Goal: Task Accomplishment & Management: Use online tool/utility

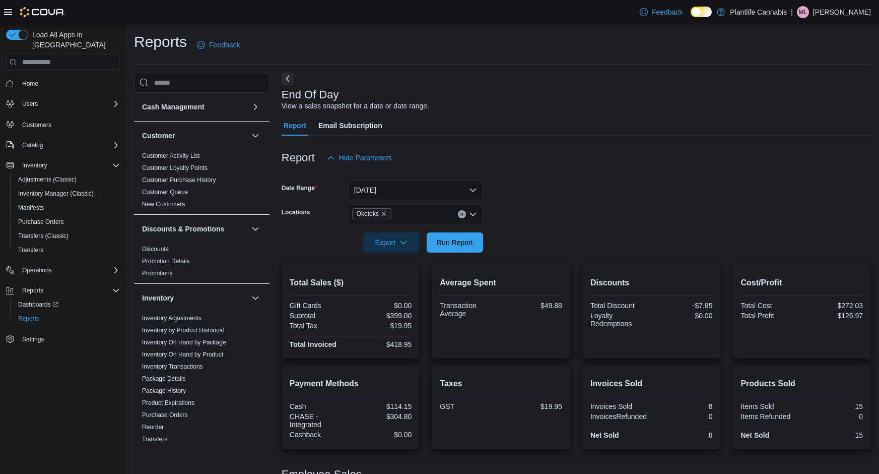
scroll to position [381, 0]
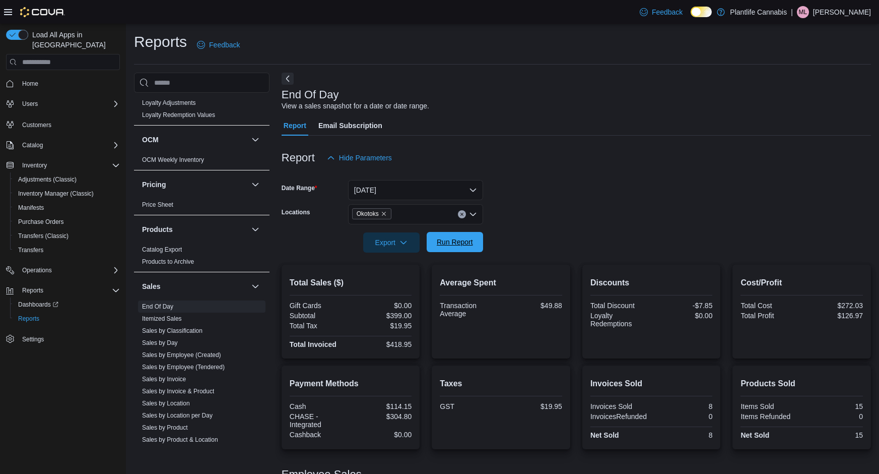
click at [457, 241] on span "Run Report" at bounding box center [455, 242] width 36 height 10
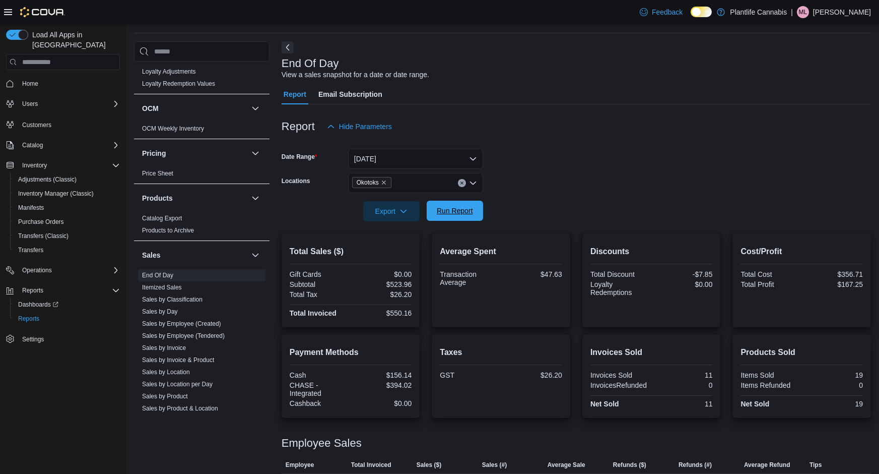
scroll to position [59, 0]
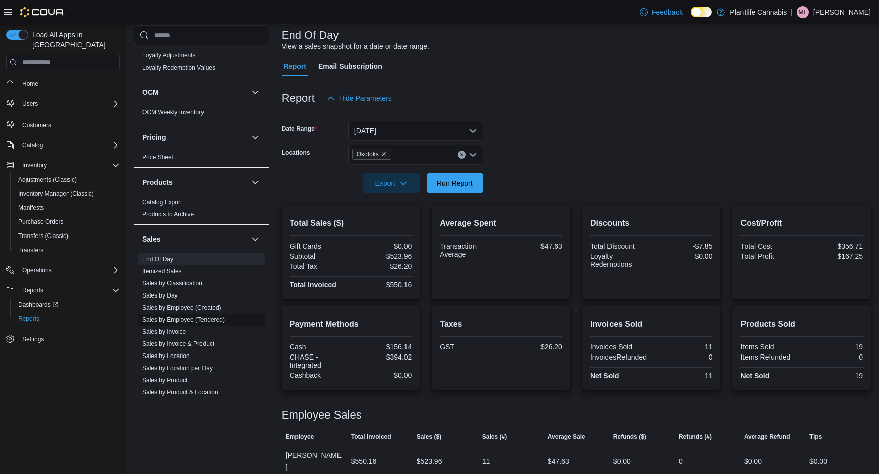
click at [186, 318] on link "Sales by Employee (Tendered)" at bounding box center [183, 319] width 83 height 7
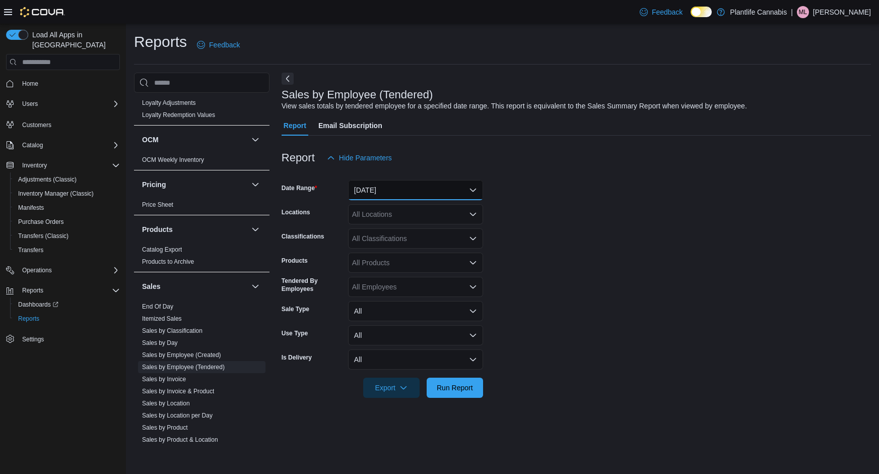
click at [384, 186] on button "[DATE]" at bounding box center [415, 190] width 135 height 20
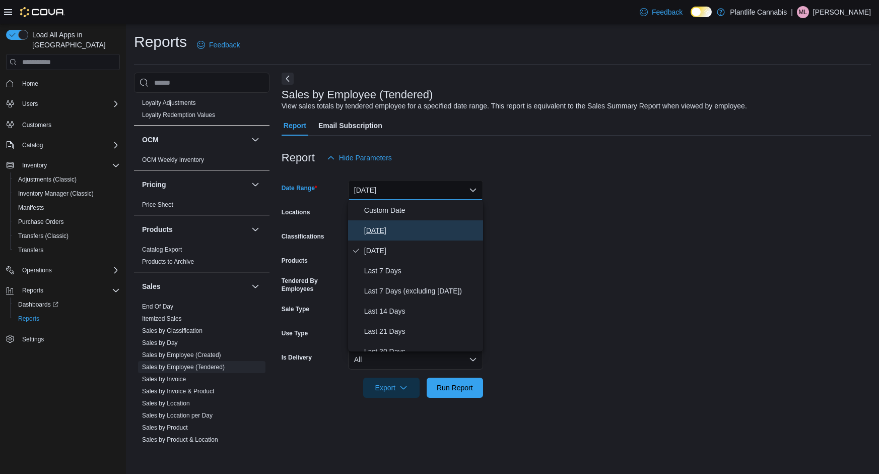
click at [377, 227] on span "[DATE]" at bounding box center [421, 230] width 115 height 12
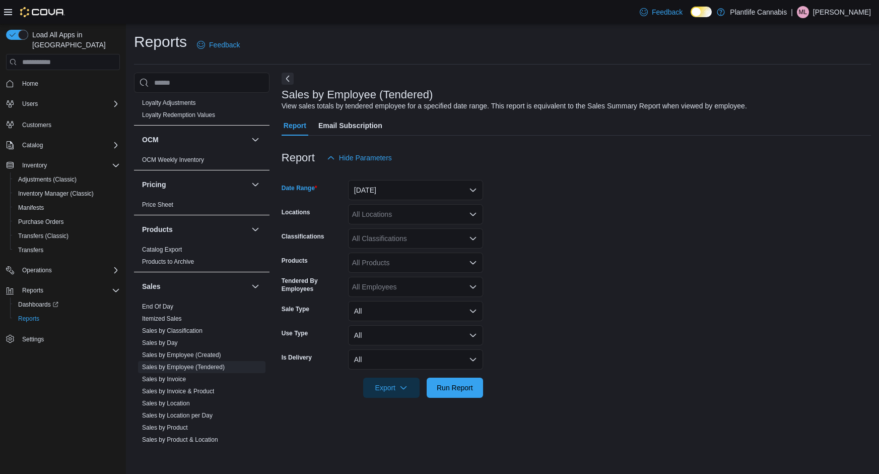
click at [376, 213] on div "All Locations" at bounding box center [415, 214] width 135 height 20
type input "***"
click at [380, 236] on button "Okotoks" at bounding box center [415, 231] width 135 height 15
drag, startPoint x: 533, startPoint y: 230, endPoint x: 503, endPoint y: 234, distance: 29.5
click at [531, 231] on form "Date Range [DATE] Locations Okotoks Classifications All Classifications Product…" at bounding box center [576, 283] width 589 height 230
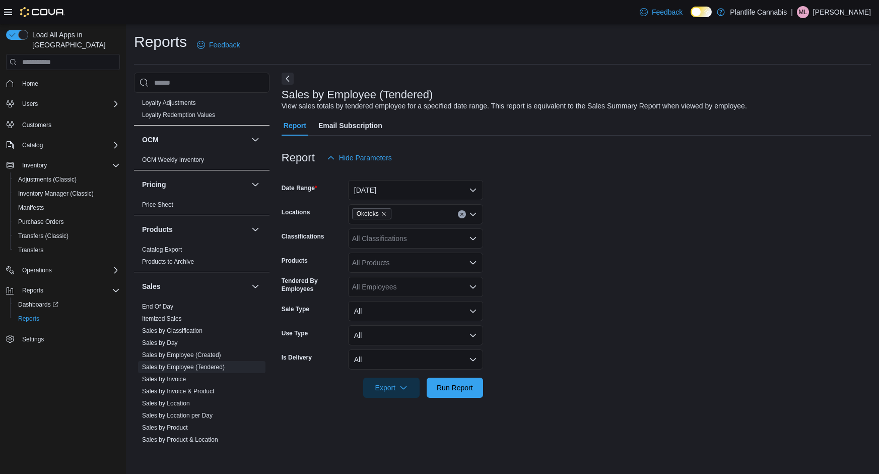
click at [385, 235] on div "All Classifications" at bounding box center [415, 238] width 135 height 20
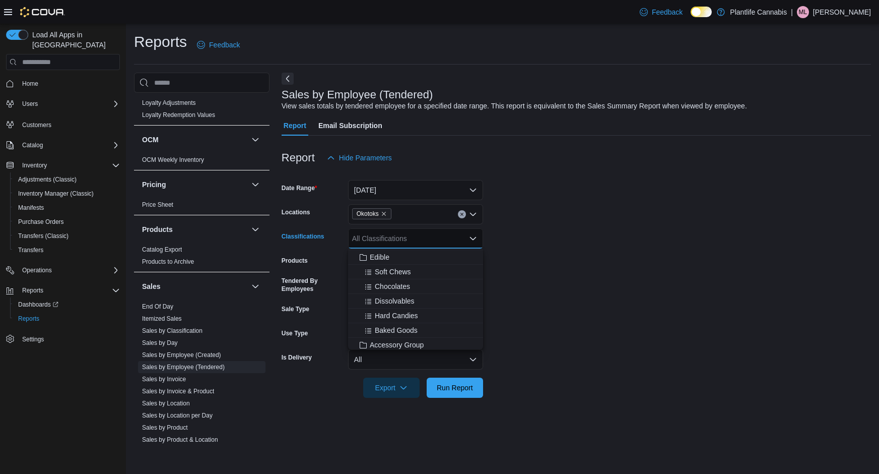
scroll to position [58, 0]
click at [389, 341] on span "Accessory Group" at bounding box center [397, 344] width 54 height 10
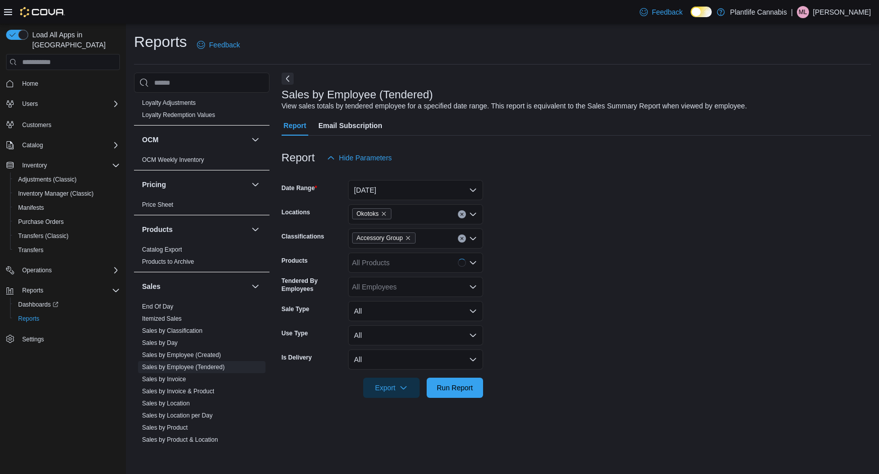
drag, startPoint x: 516, startPoint y: 323, endPoint x: 498, endPoint y: 343, distance: 26.8
click at [514, 323] on form "Date Range [DATE] Locations Okotoks Classifications Accessory Group Products Al…" at bounding box center [576, 283] width 589 height 230
click at [460, 381] on span "Run Report" at bounding box center [455, 387] width 44 height 20
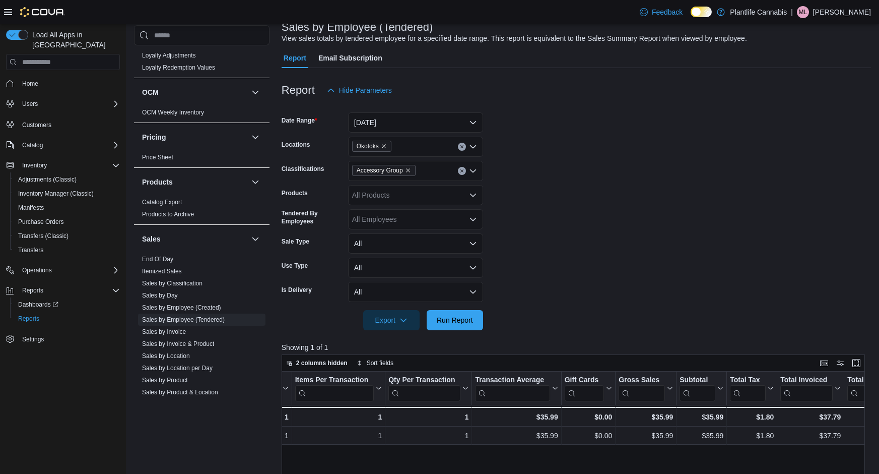
scroll to position [0, 257]
